Goal: Information Seeking & Learning: Learn about a topic

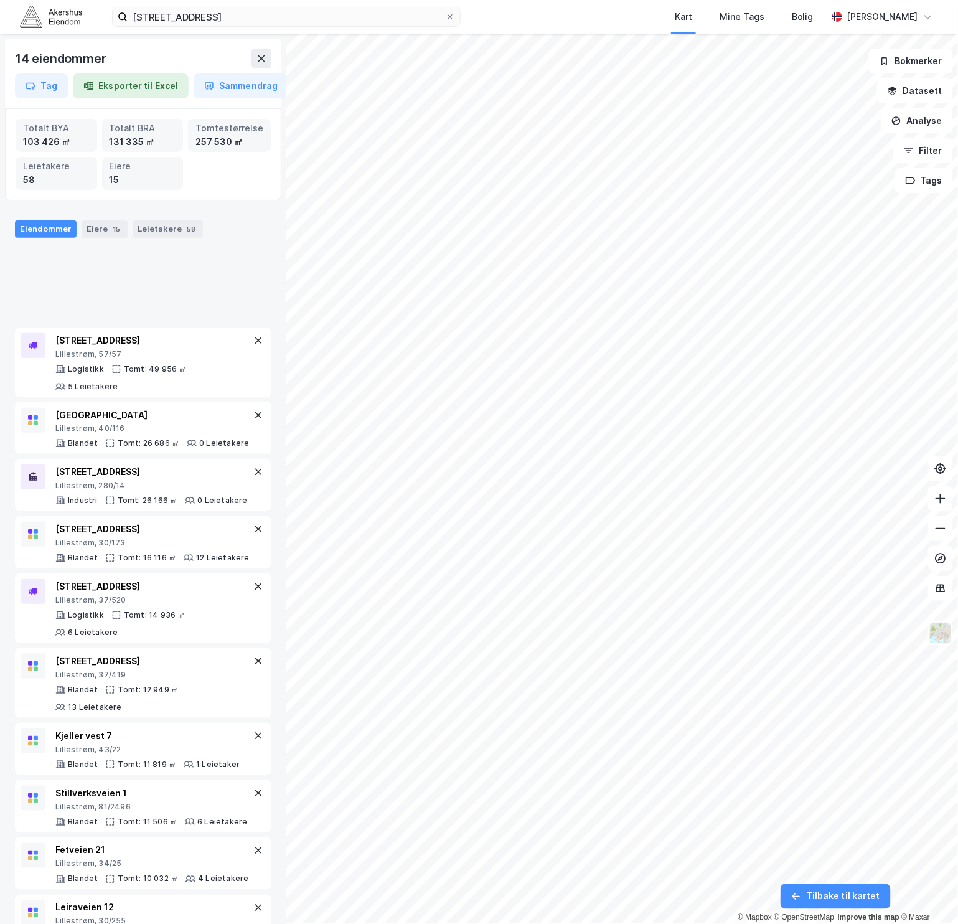
scroll to position [302, 0]
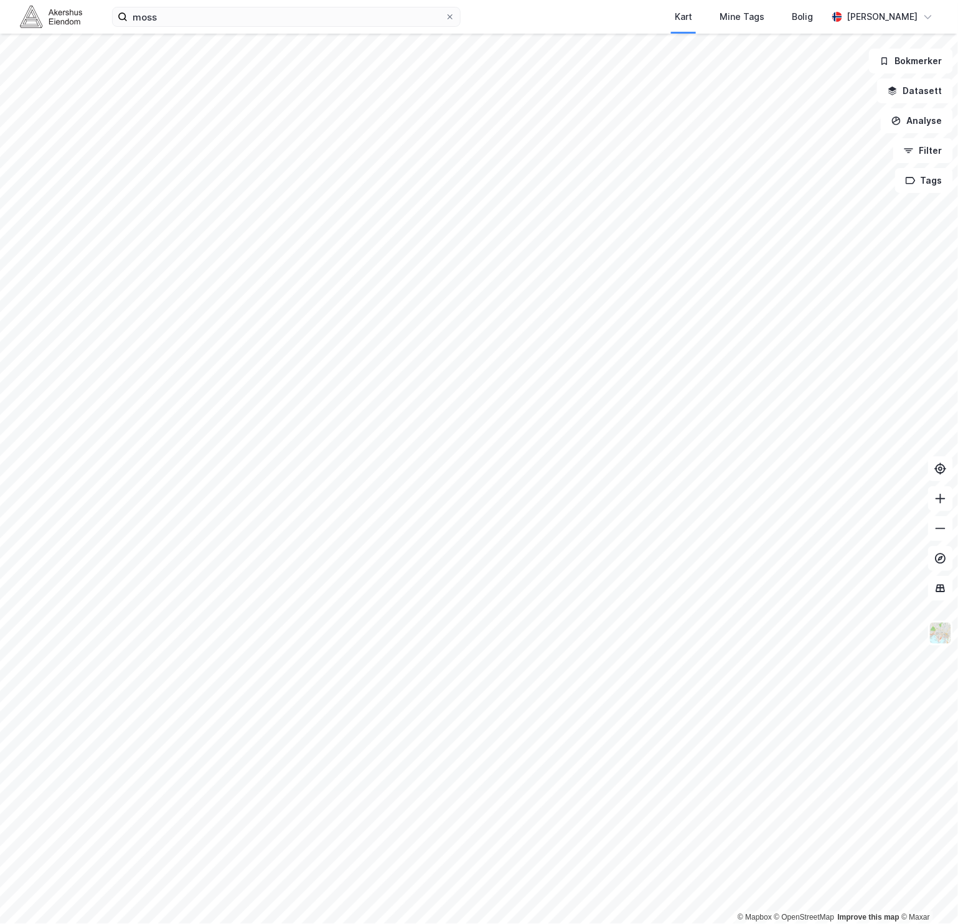
click at [91, 22] on div "moss Kart Mine Tags Bolig Even Stølen" at bounding box center [479, 17] width 958 height 34
drag, startPoint x: 54, startPoint y: 21, endPoint x: 64, endPoint y: 17, distance: 11.2
click at [54, 20] on img at bounding box center [51, 17] width 62 height 22
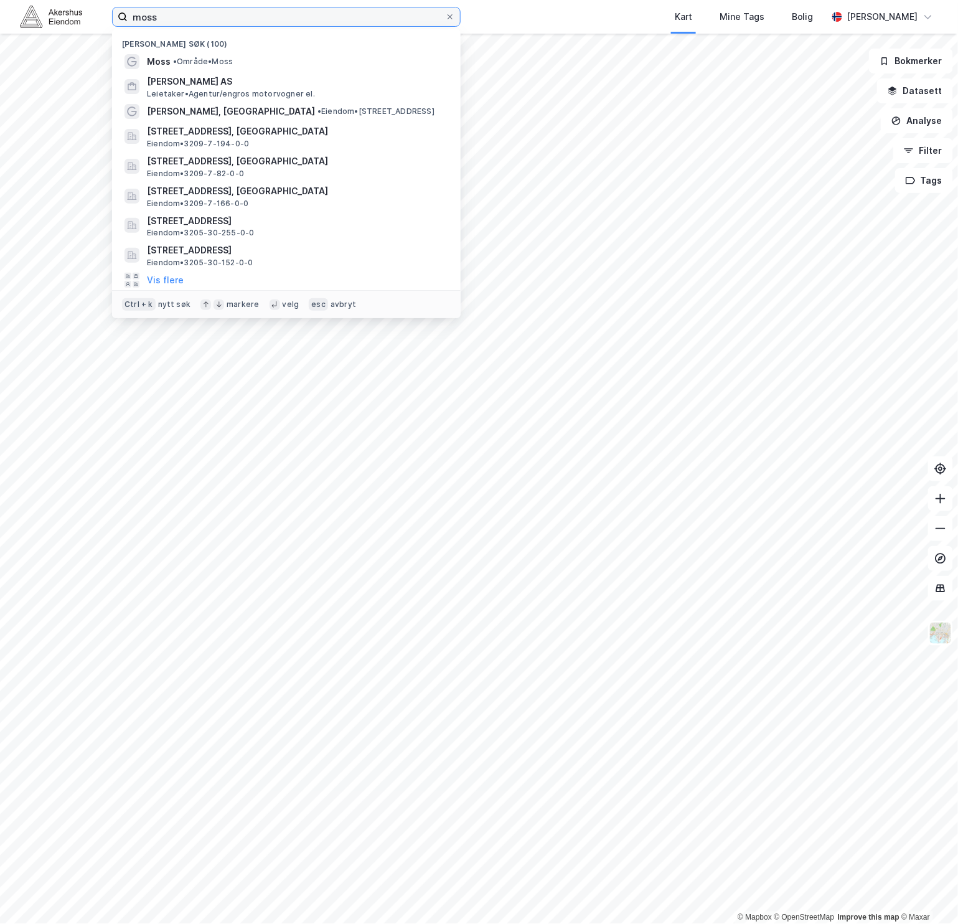
click at [184, 11] on input "moss" at bounding box center [287, 16] width 318 height 19
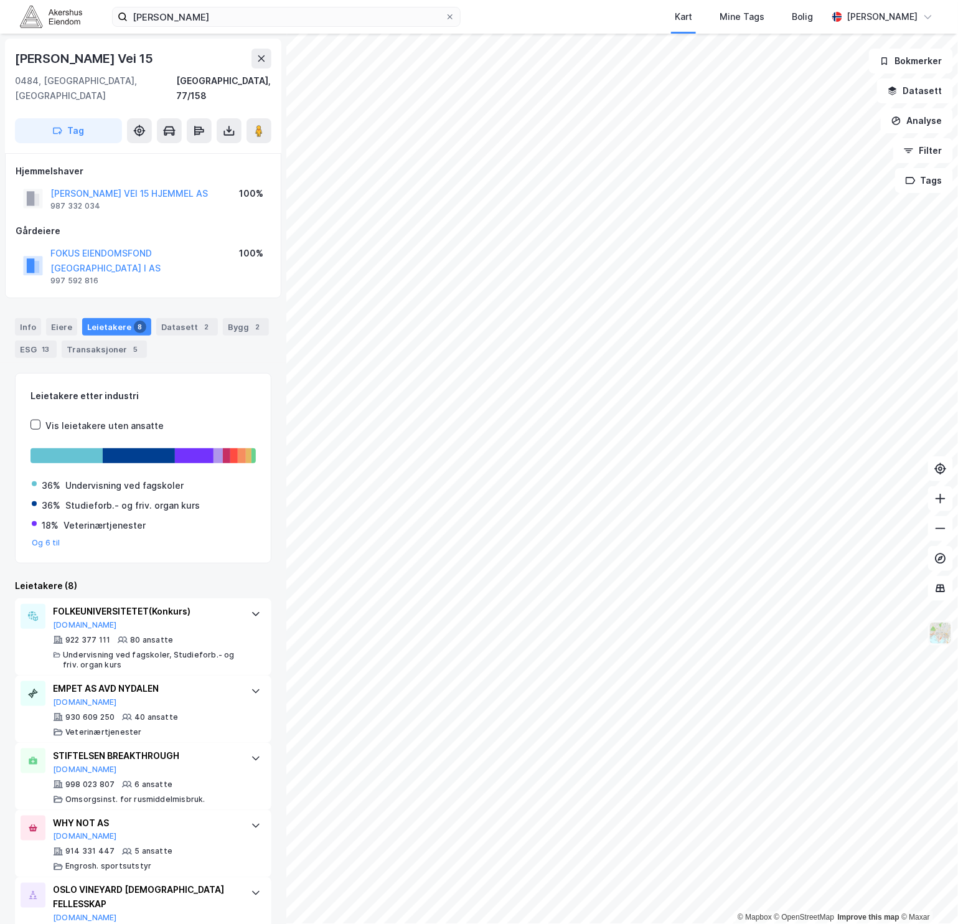
click at [942, 645] on button at bounding box center [941, 633] width 25 height 25
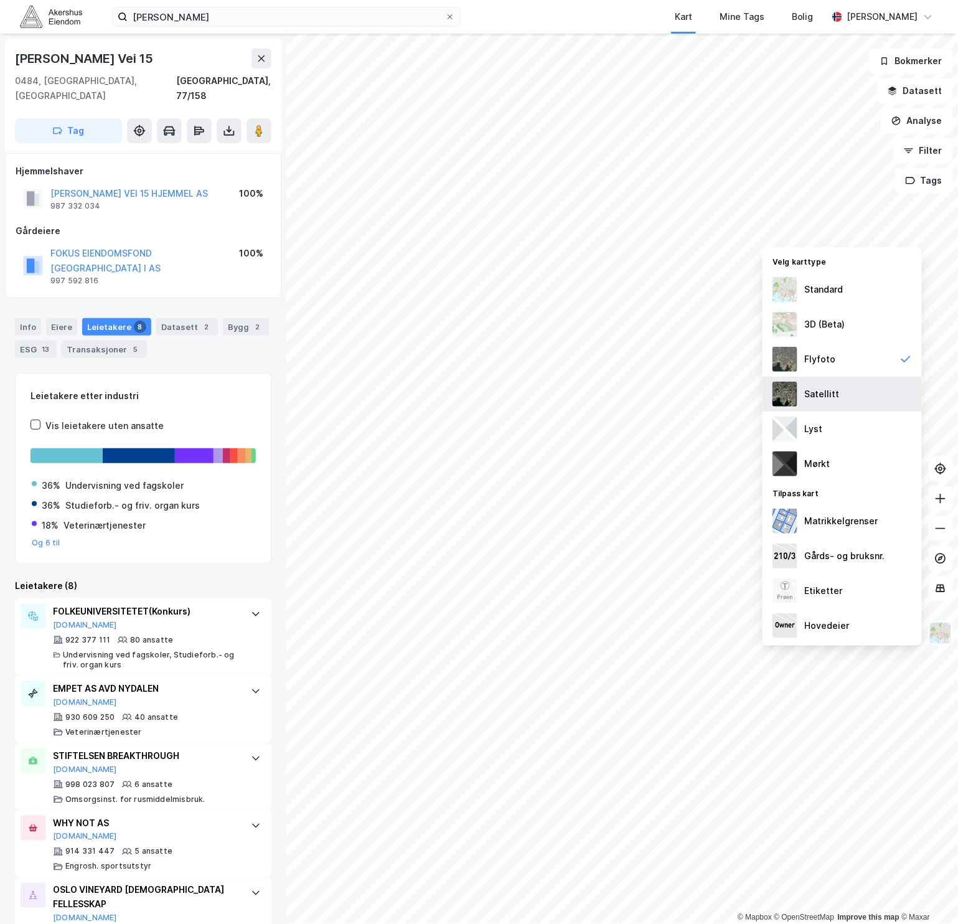
click at [862, 394] on div "Satellitt" at bounding box center [842, 394] width 159 height 35
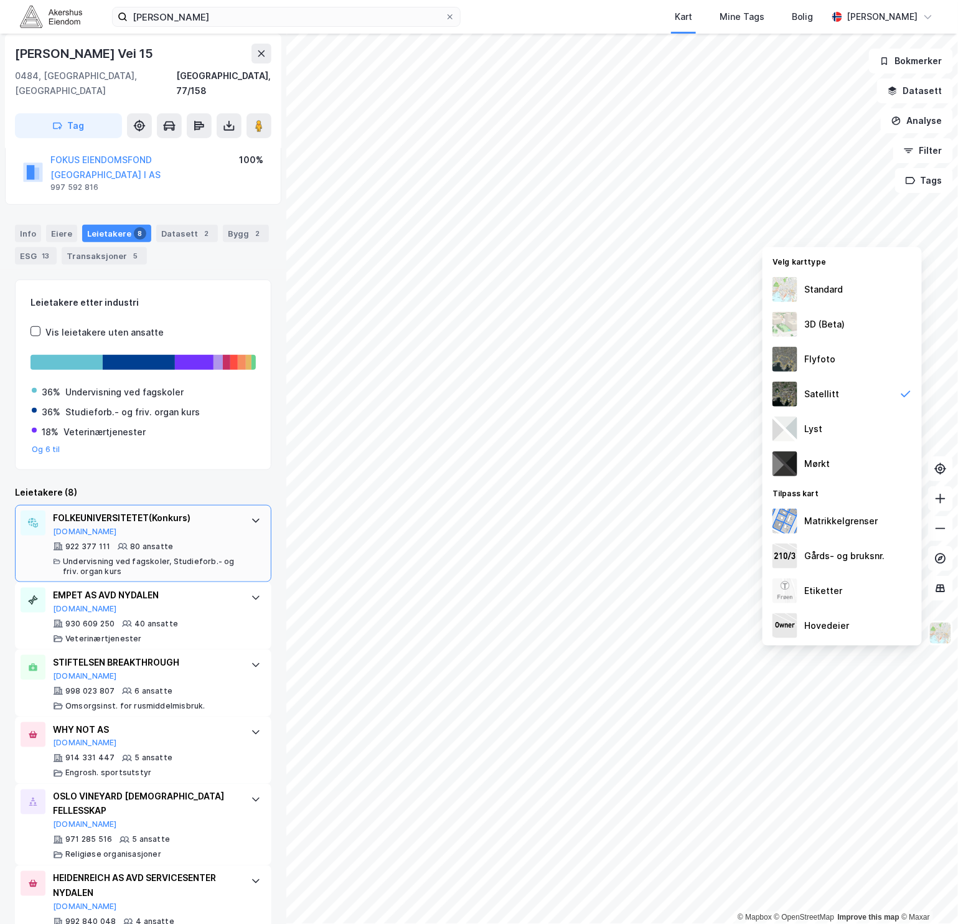
click at [212, 511] on div "FOLKEUNIVERSITETET (Konkurs) Proff.no" at bounding box center [146, 524] width 186 height 26
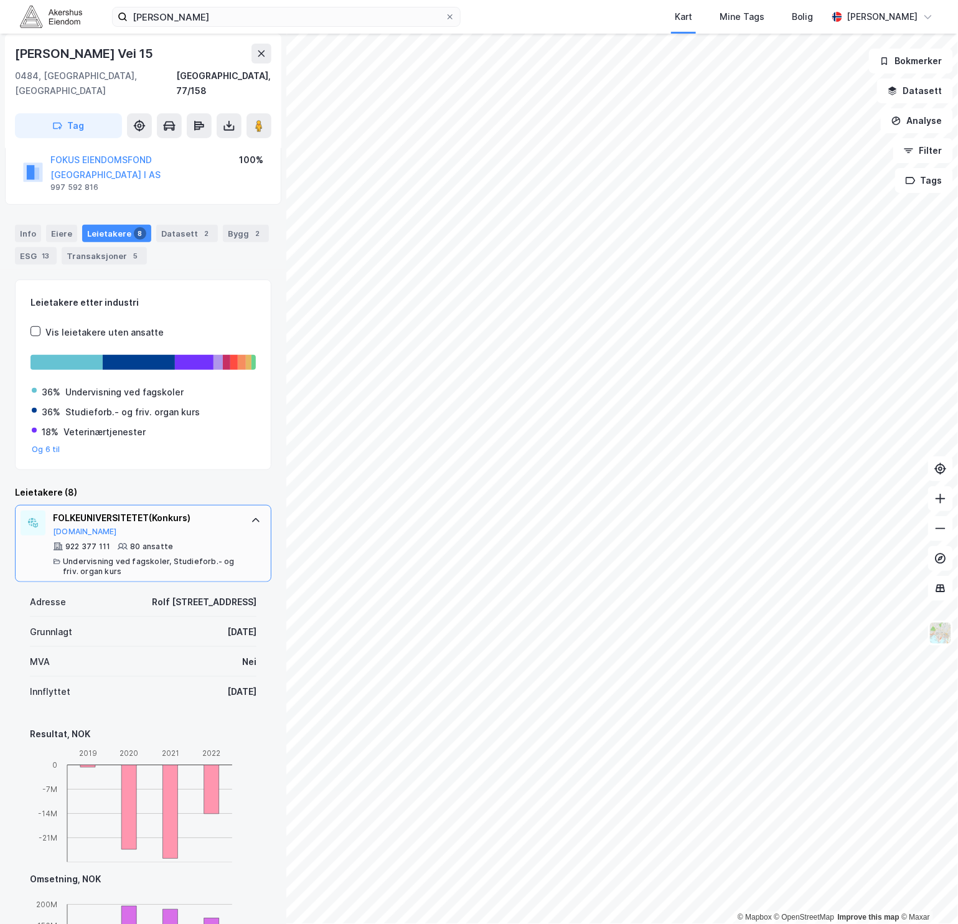
click at [212, 511] on div "FOLKEUNIVERSITETET (Konkurs) Proff.no" at bounding box center [146, 524] width 186 height 26
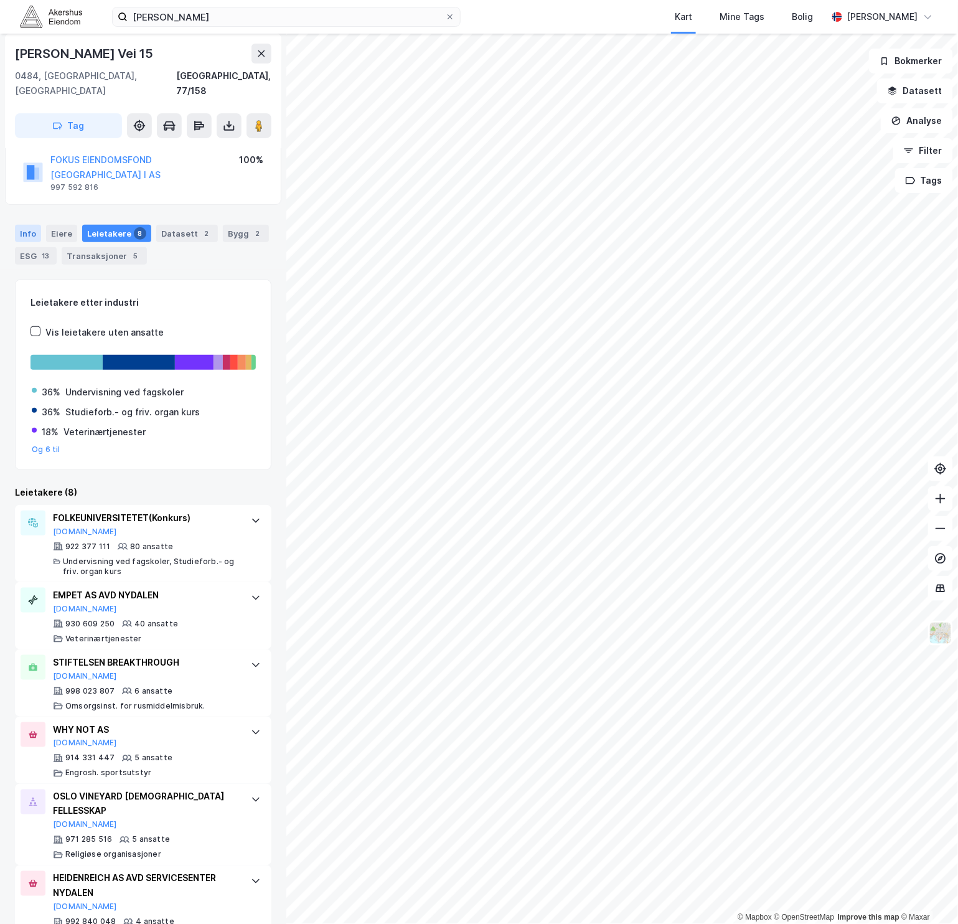
click at [22, 225] on div "Info" at bounding box center [28, 233] width 26 height 17
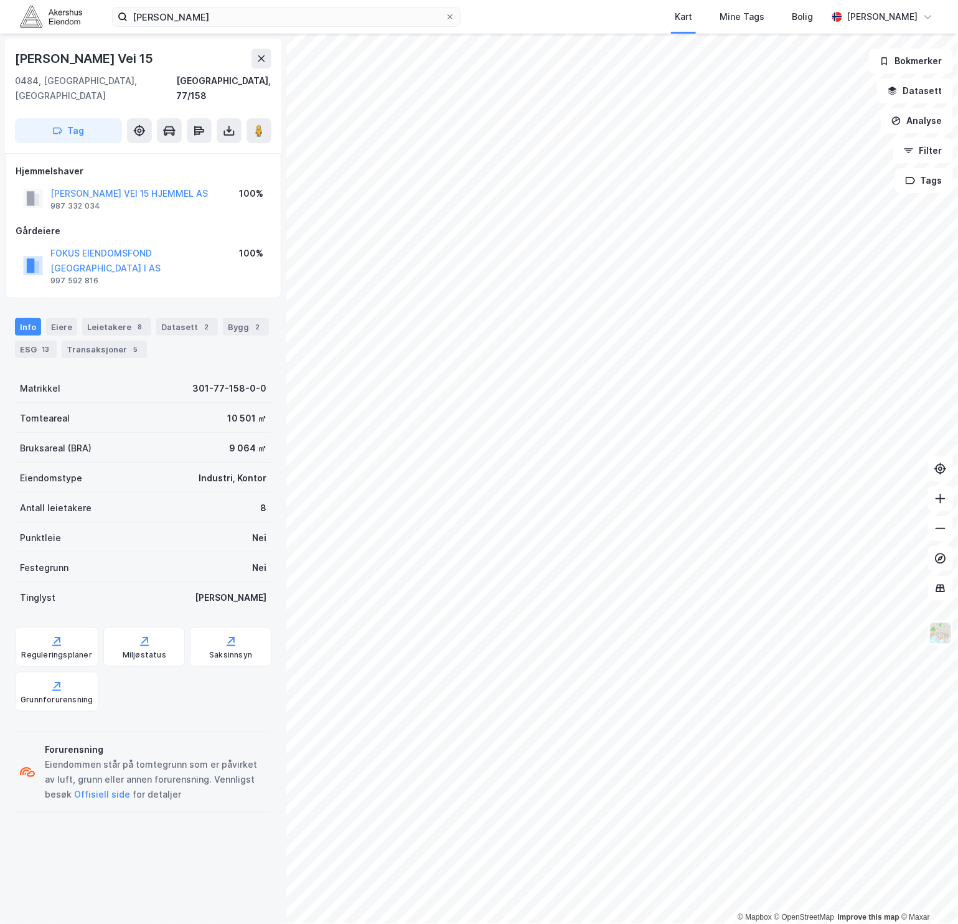
drag, startPoint x: 149, startPoint y: 403, endPoint x: 152, endPoint y: 394, distance: 9.3
click at [150, 433] on div "Bruksareal (BRA) 9 064 ㎡" at bounding box center [143, 448] width 257 height 30
click at [230, 24] on input "rolf wickstrøms" at bounding box center [287, 16] width 318 height 19
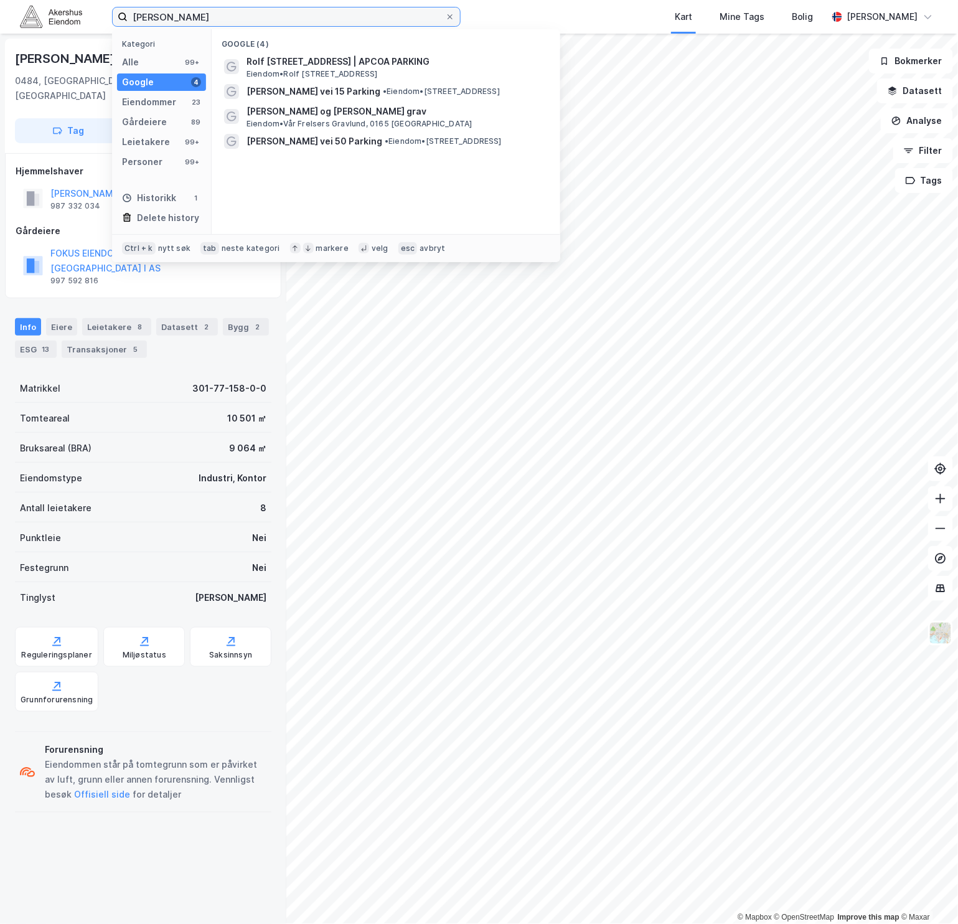
click at [230, 23] on input "rolf wickstrøms" at bounding box center [287, 16] width 318 height 19
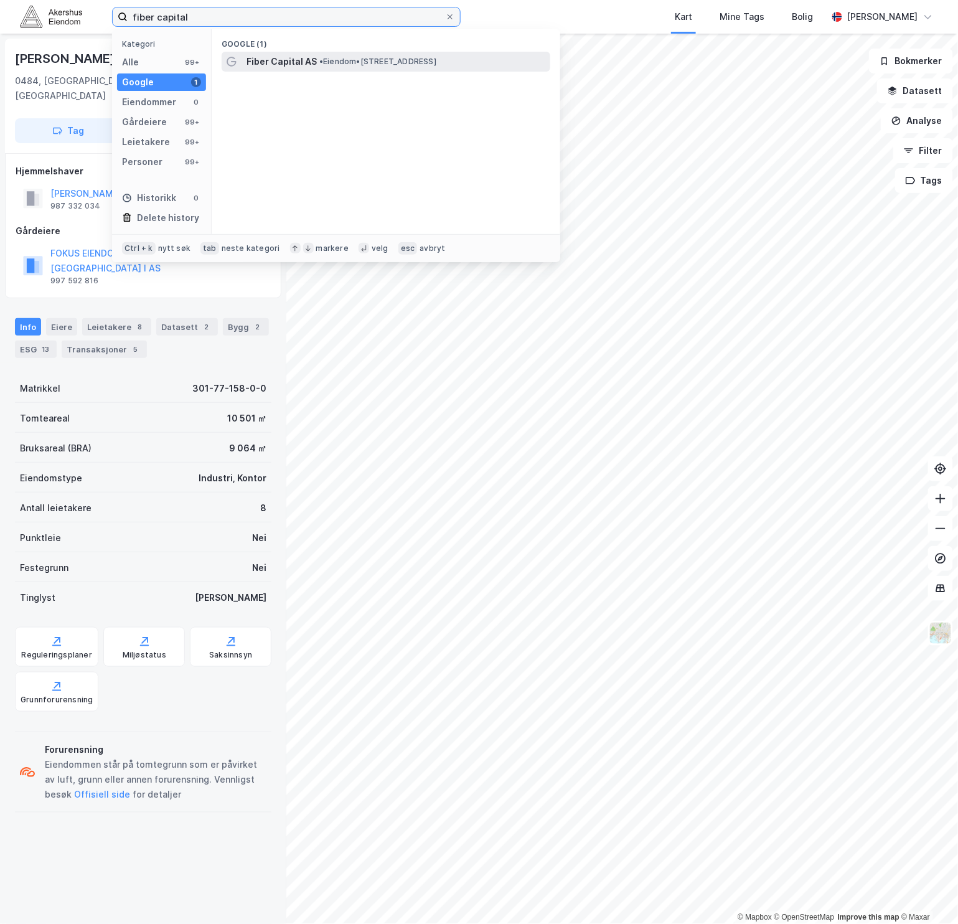
type input "fiber capital"
